Goal: Task Accomplishment & Management: Complete application form

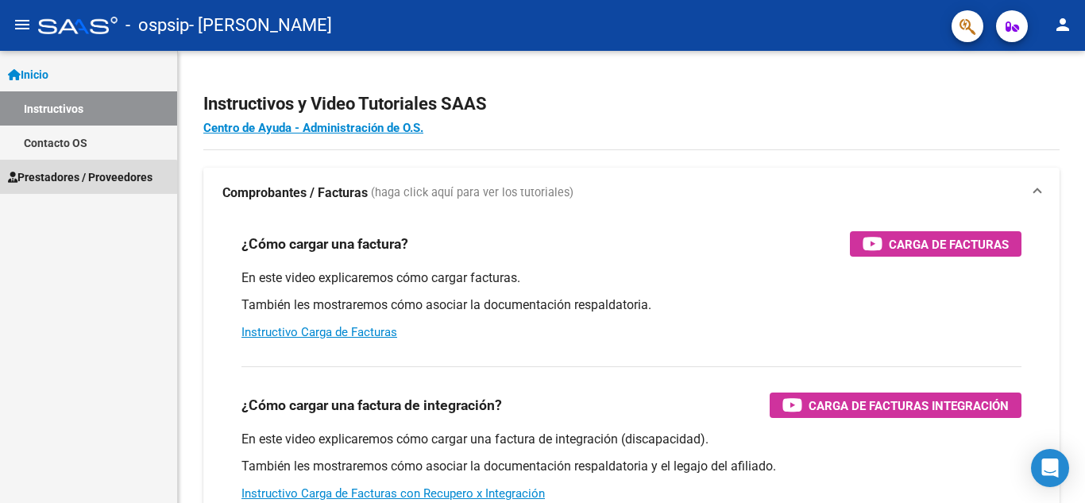
click at [77, 186] on link "Prestadores / Proveedores" at bounding box center [88, 177] width 177 height 34
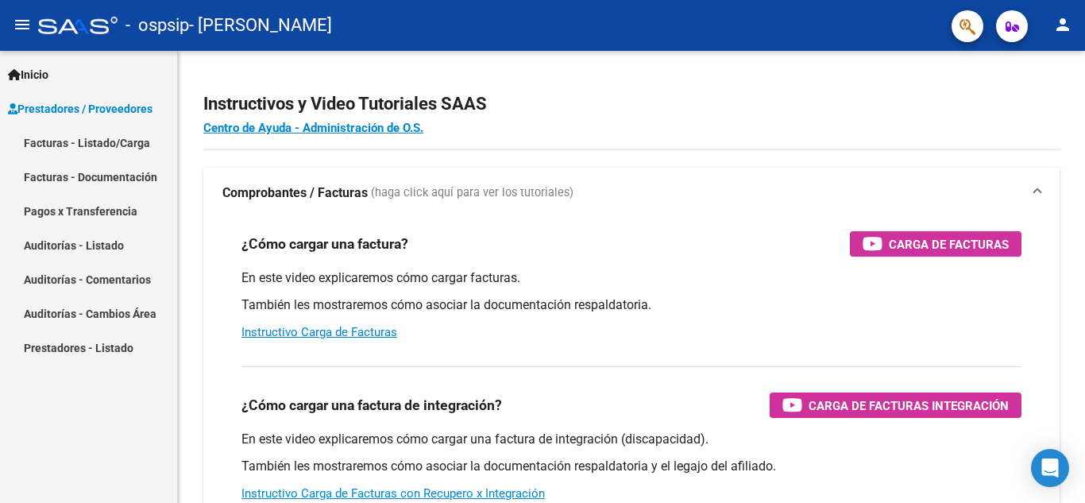
click at [110, 141] on link "Facturas - Listado/Carga" at bounding box center [88, 143] width 177 height 34
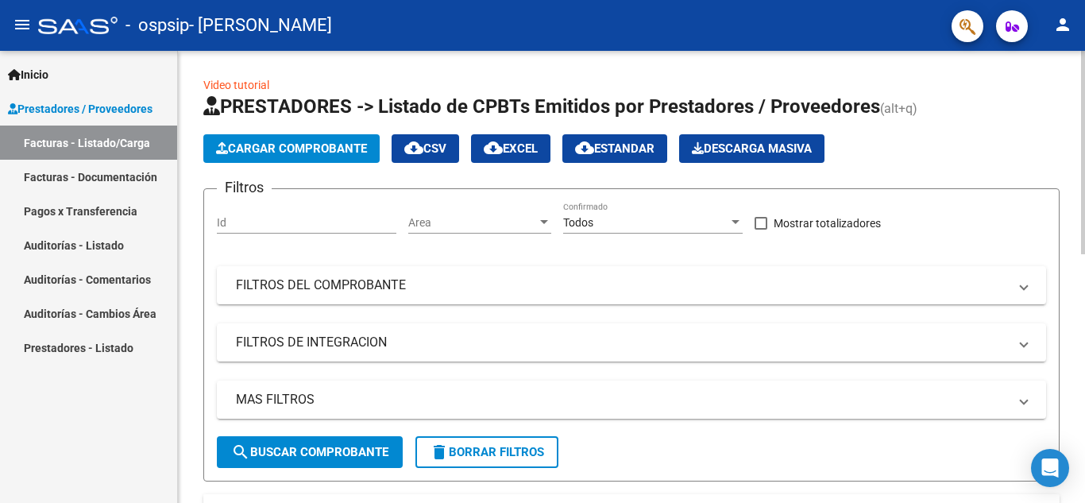
click at [287, 146] on span "Cargar Comprobante" at bounding box center [291, 148] width 151 height 14
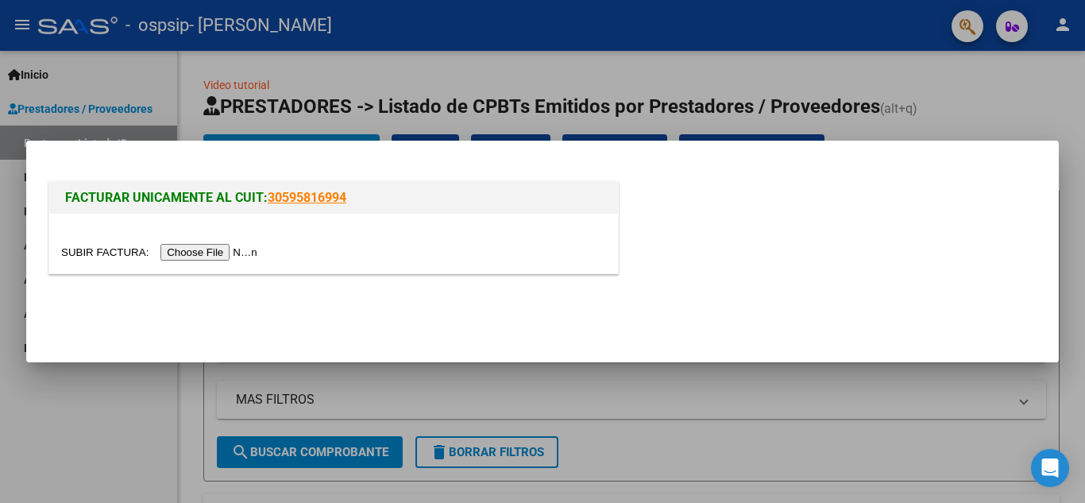
click at [228, 248] on input "file" at bounding box center [161, 252] width 201 height 17
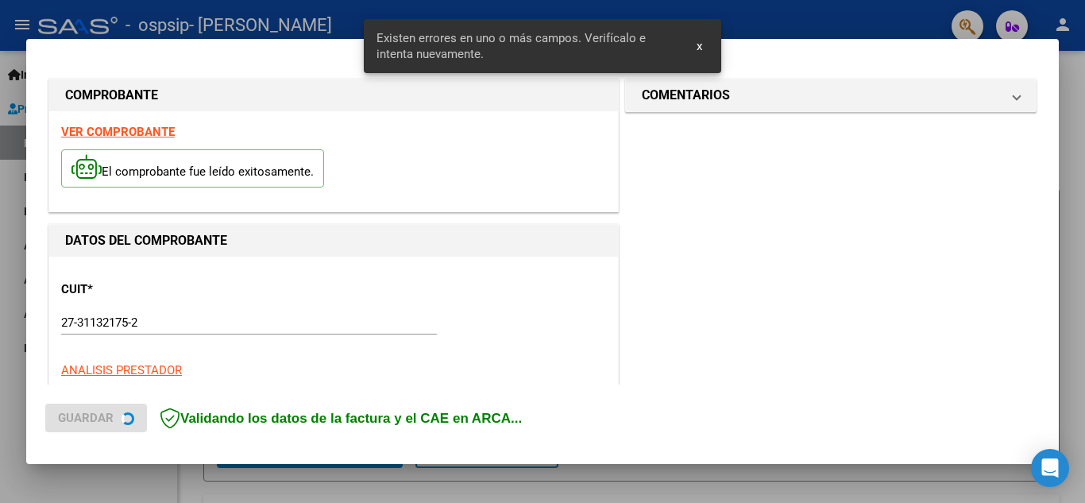
scroll to position [390, 0]
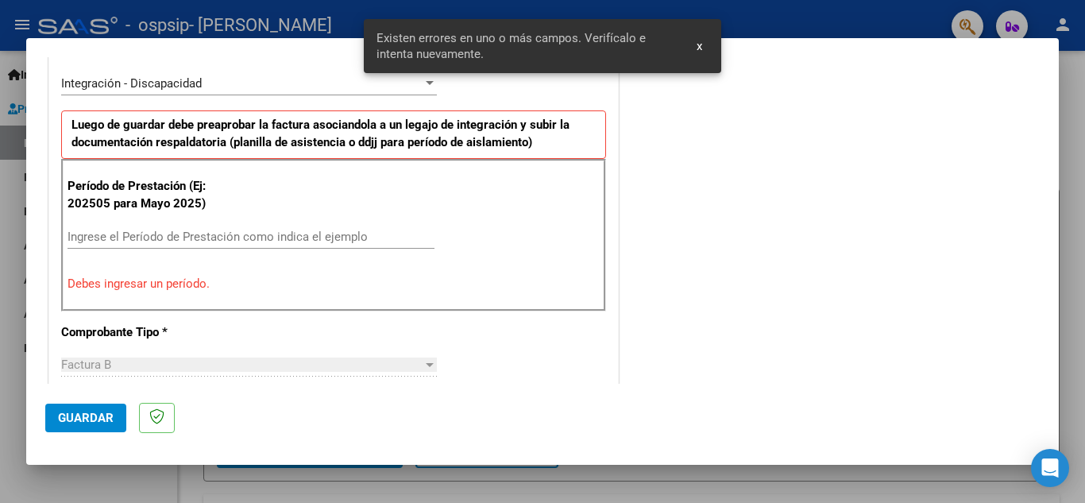
click at [182, 243] on input "Ingrese el Período de Prestación como indica el ejemplo" at bounding box center [251, 237] width 367 height 14
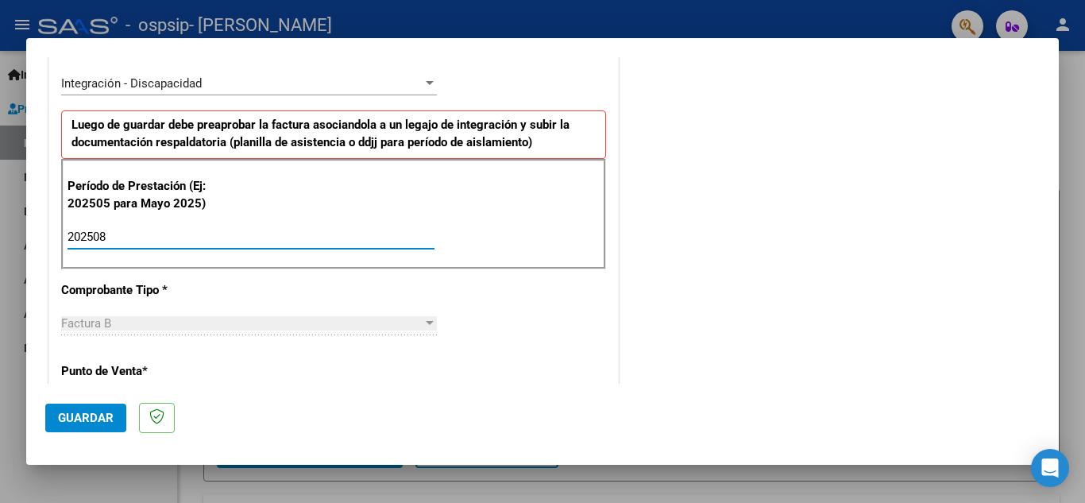
type input "202508"
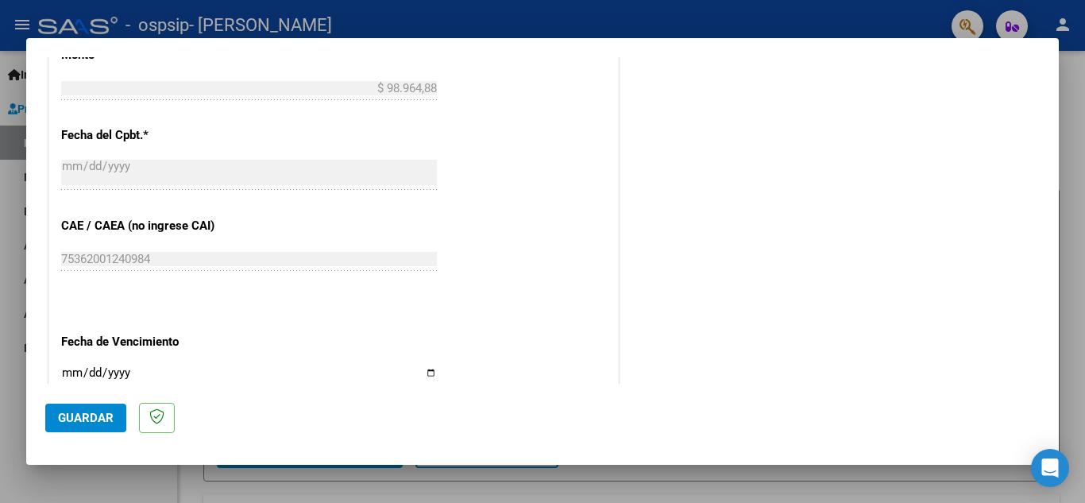
scroll to position [946, 0]
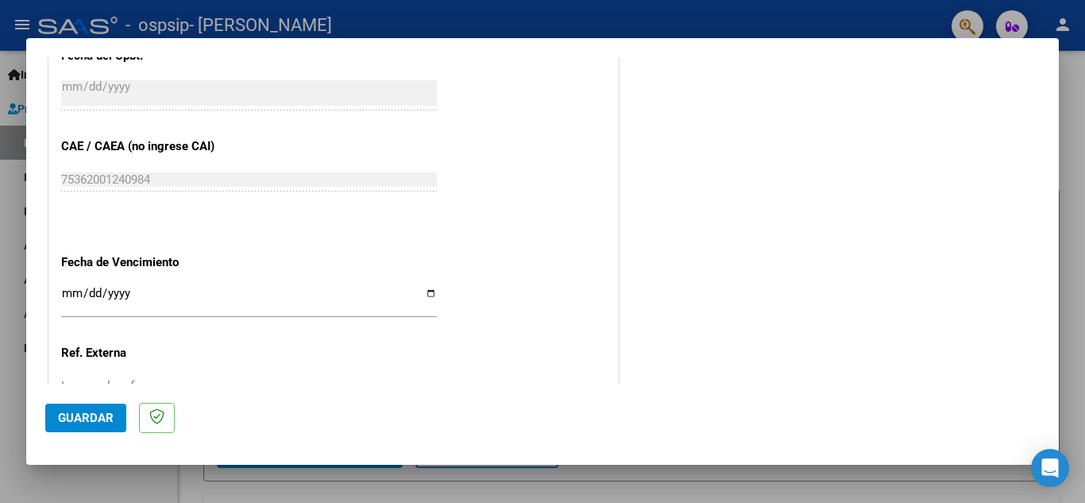
click at [420, 296] on input "Ingresar la fecha" at bounding box center [249, 299] width 376 height 25
type input "[DATE]"
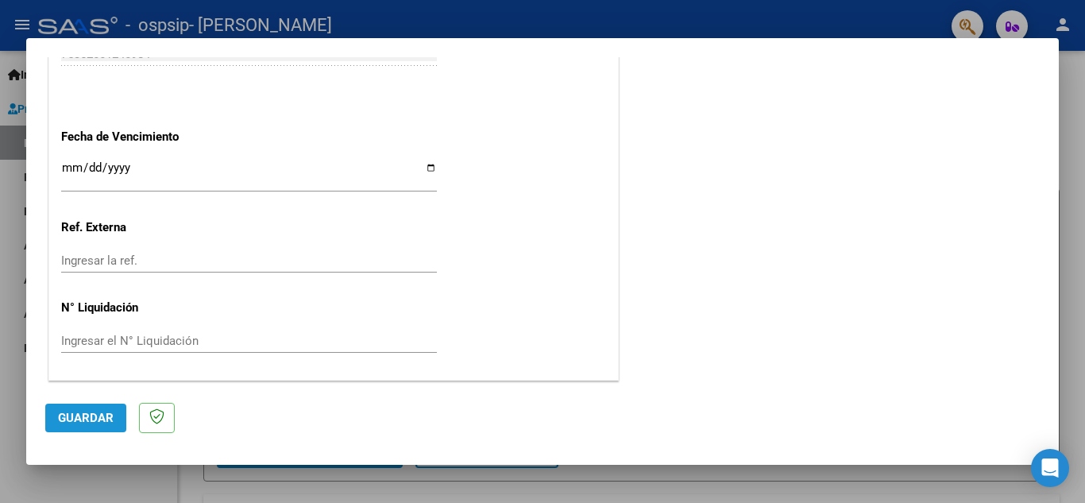
click at [96, 405] on button "Guardar" at bounding box center [85, 418] width 81 height 29
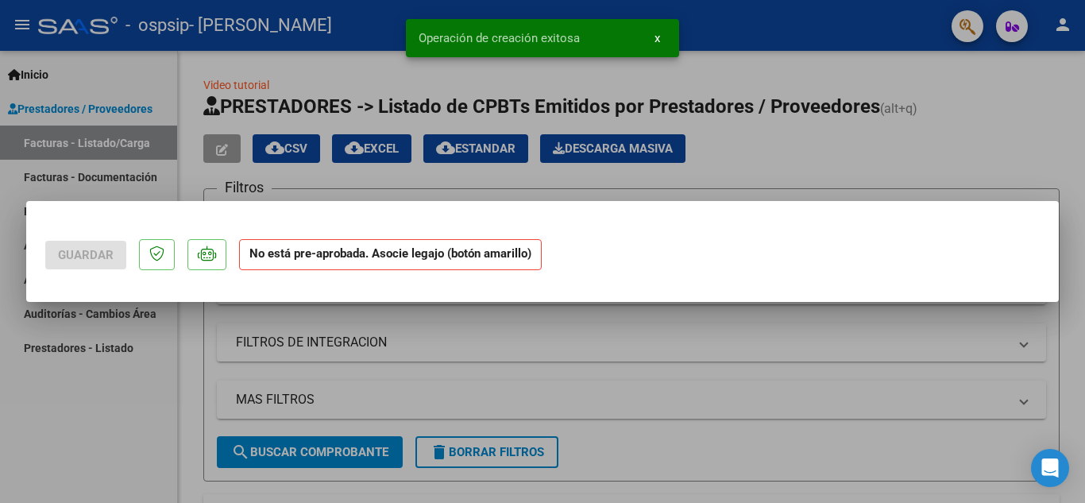
scroll to position [0, 0]
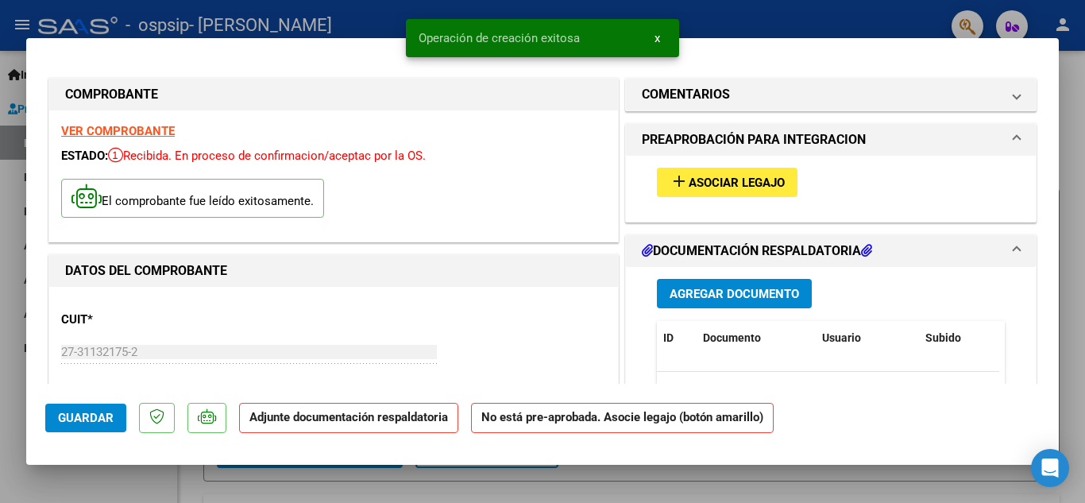
click at [690, 175] on span "add Asociar Legajo" at bounding box center [727, 182] width 115 height 14
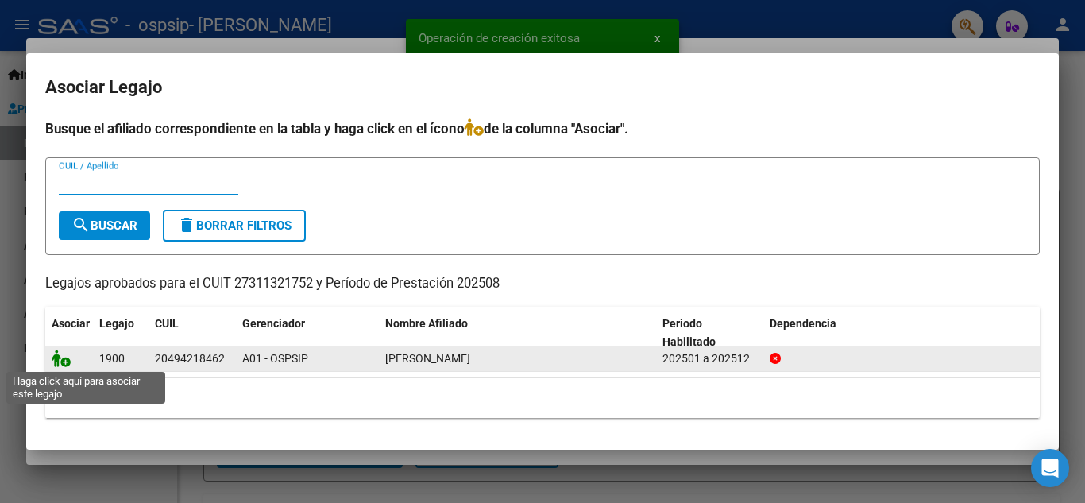
click at [61, 359] on icon at bounding box center [61, 358] width 19 height 17
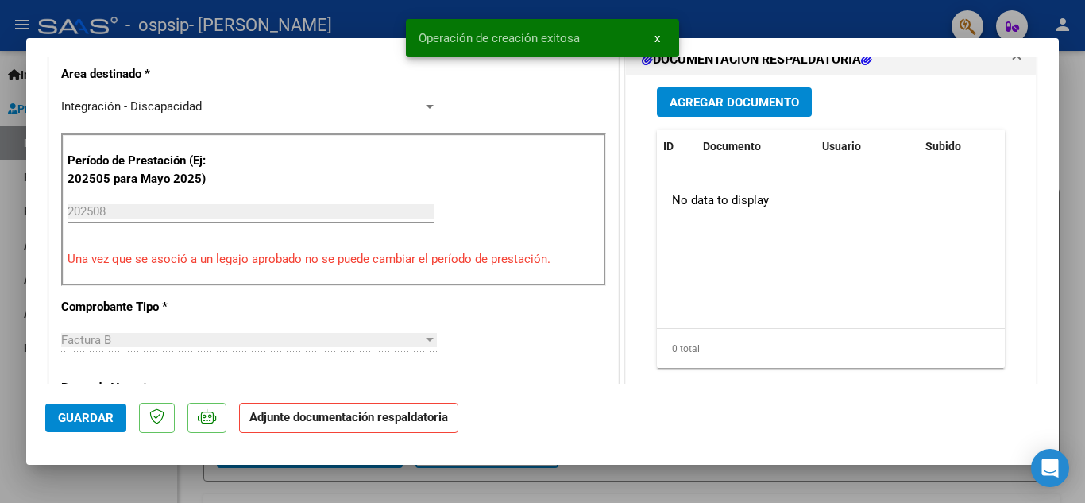
scroll to position [318, 0]
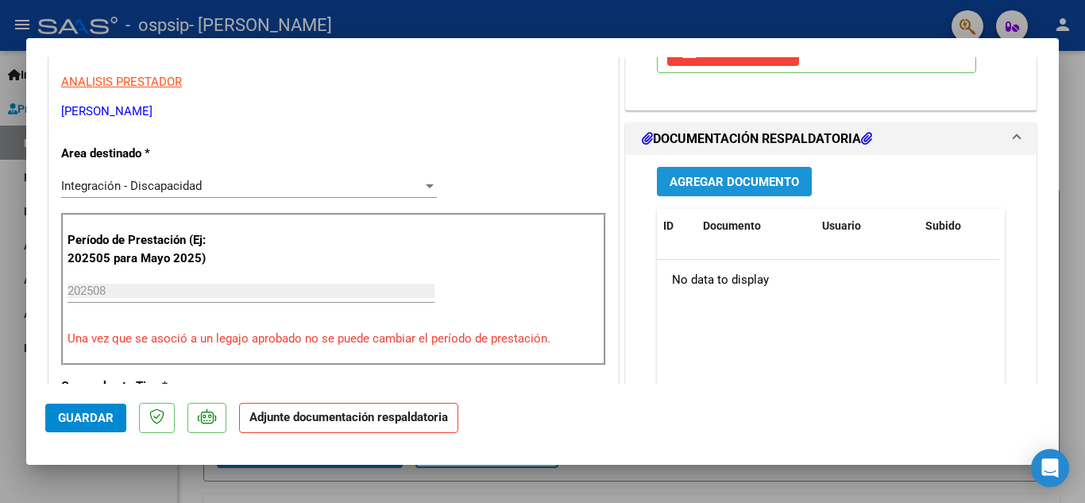
click at [727, 181] on span "Agregar Documento" at bounding box center [735, 182] width 130 height 14
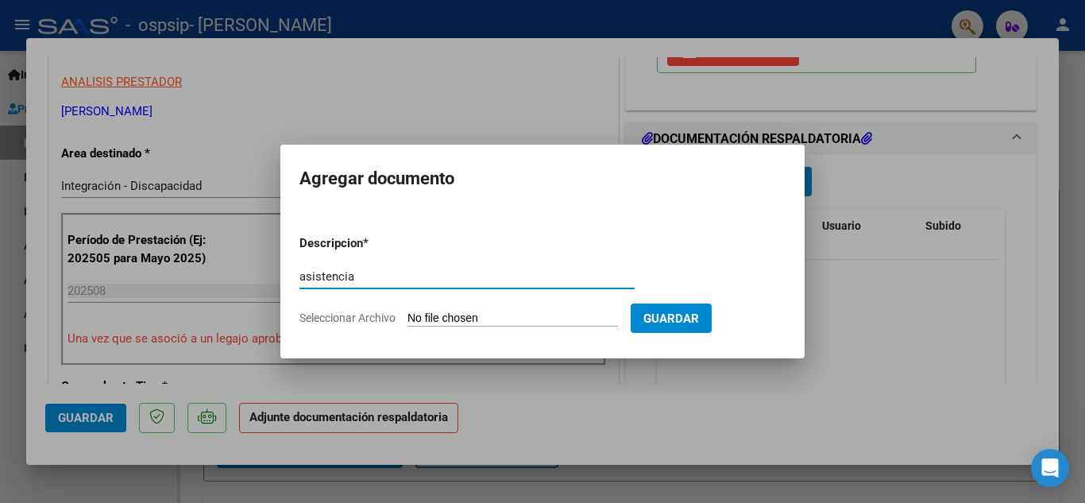
type input "asistencia"
click at [338, 311] on span "Seleccionar Archivo" at bounding box center [348, 317] width 96 height 13
click at [408, 311] on input "Seleccionar Archivo" at bounding box center [513, 318] width 211 height 15
type input "C:\fakepath\[PERSON_NAME] OSPSIP [DATE].pdf"
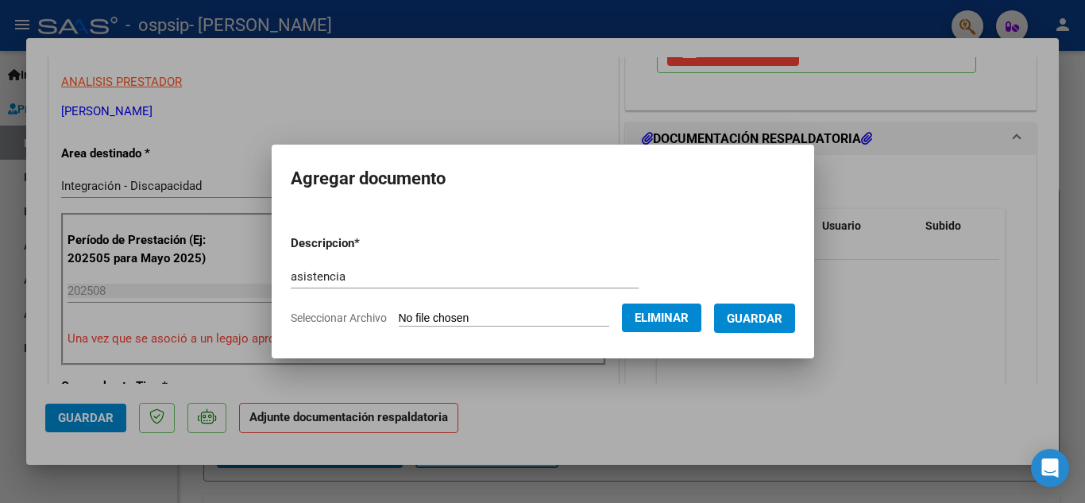
click at [757, 324] on span "Guardar" at bounding box center [755, 318] width 56 height 14
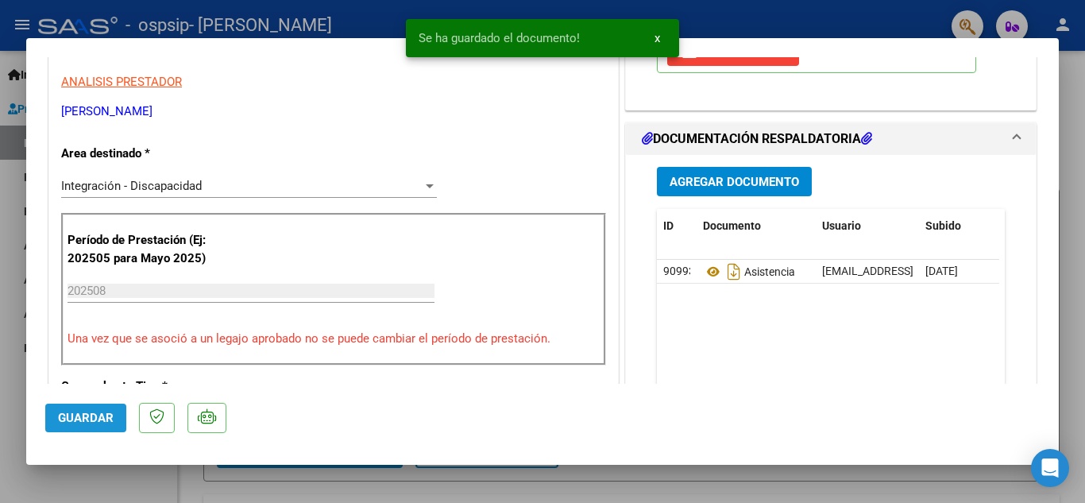
click at [106, 418] on span "Guardar" at bounding box center [86, 418] width 56 height 14
click at [114, 497] on div at bounding box center [542, 251] width 1085 height 503
type input "$ 0,00"
